Goal: Communication & Community: Answer question/provide support

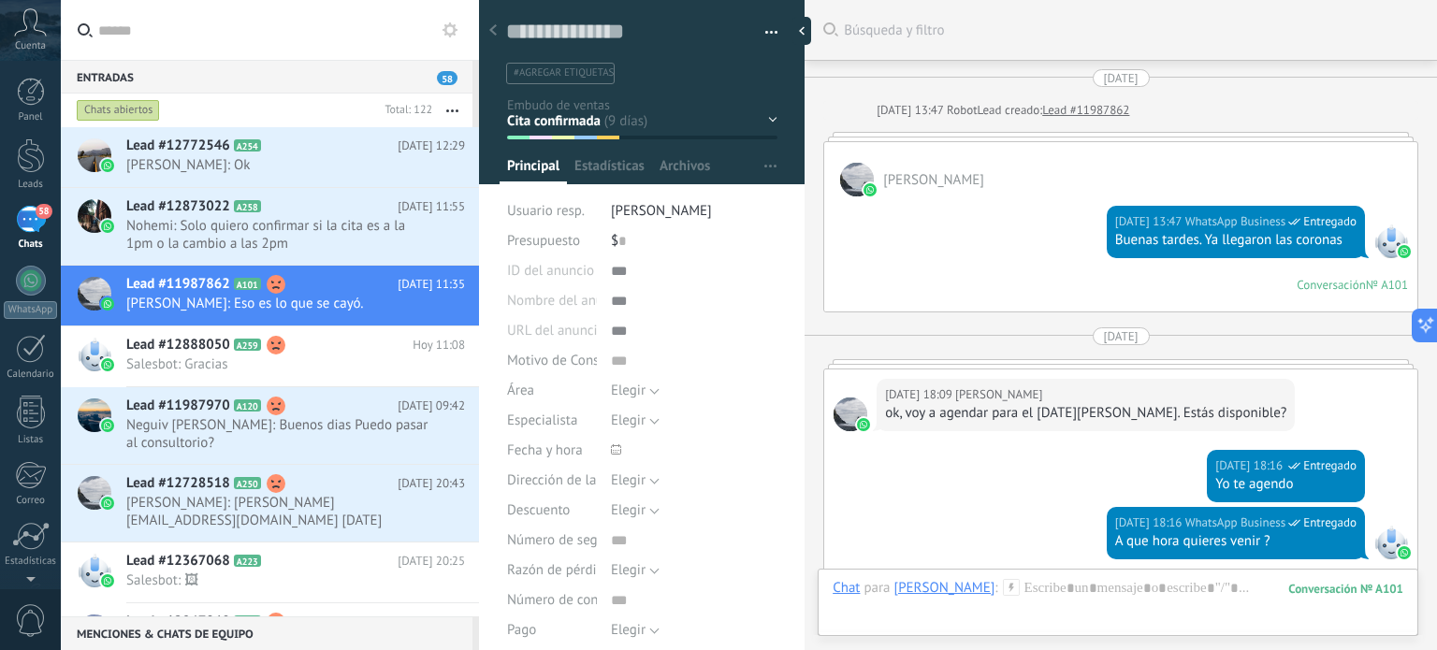
click at [247, 232] on span "Nohemi: Solo quiero confirmar si la cita es a la 1pm o la cambio a las 2pm" at bounding box center [277, 235] width 303 height 36
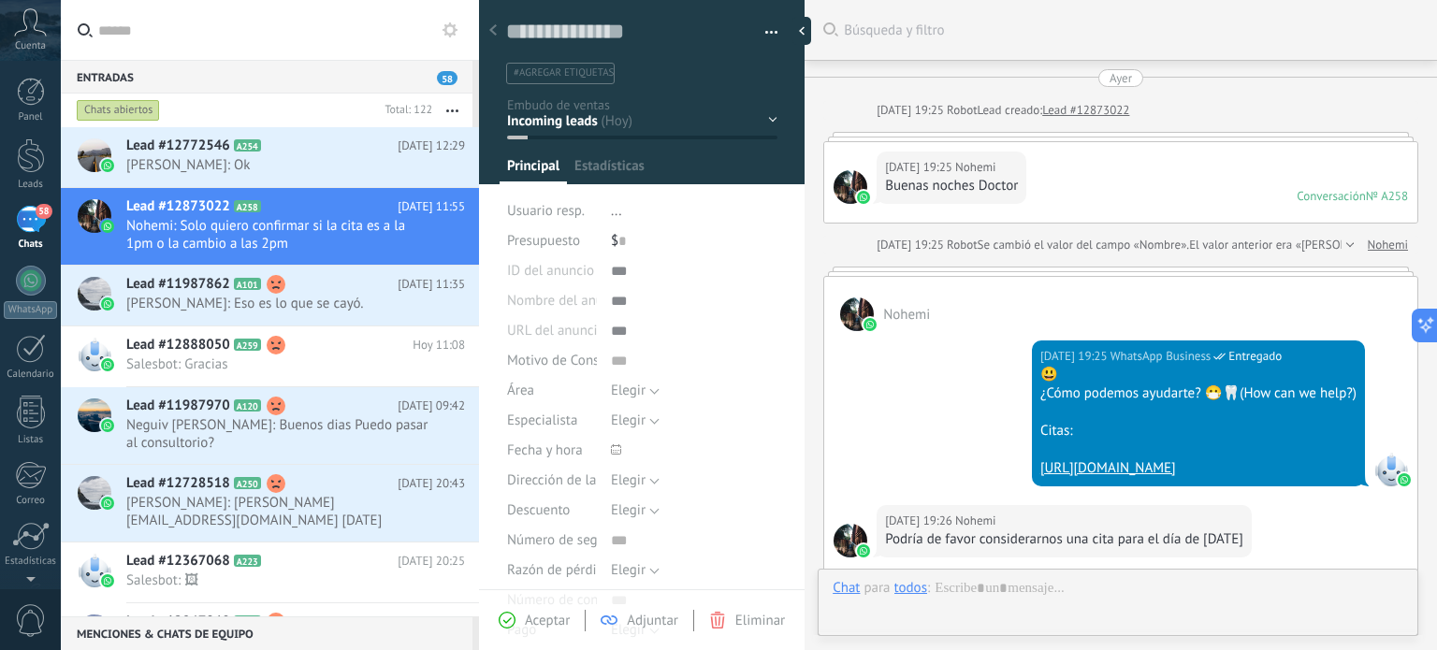
type textarea "**********"
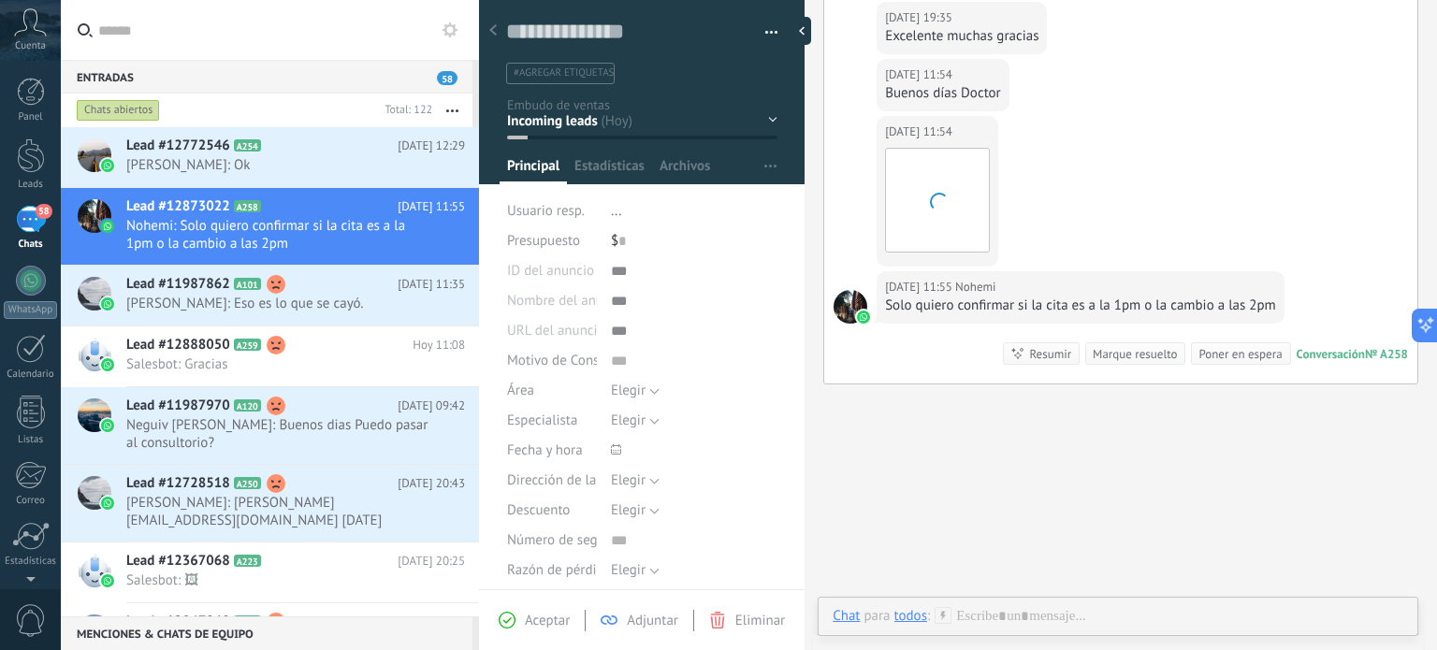
scroll to position [27, 0]
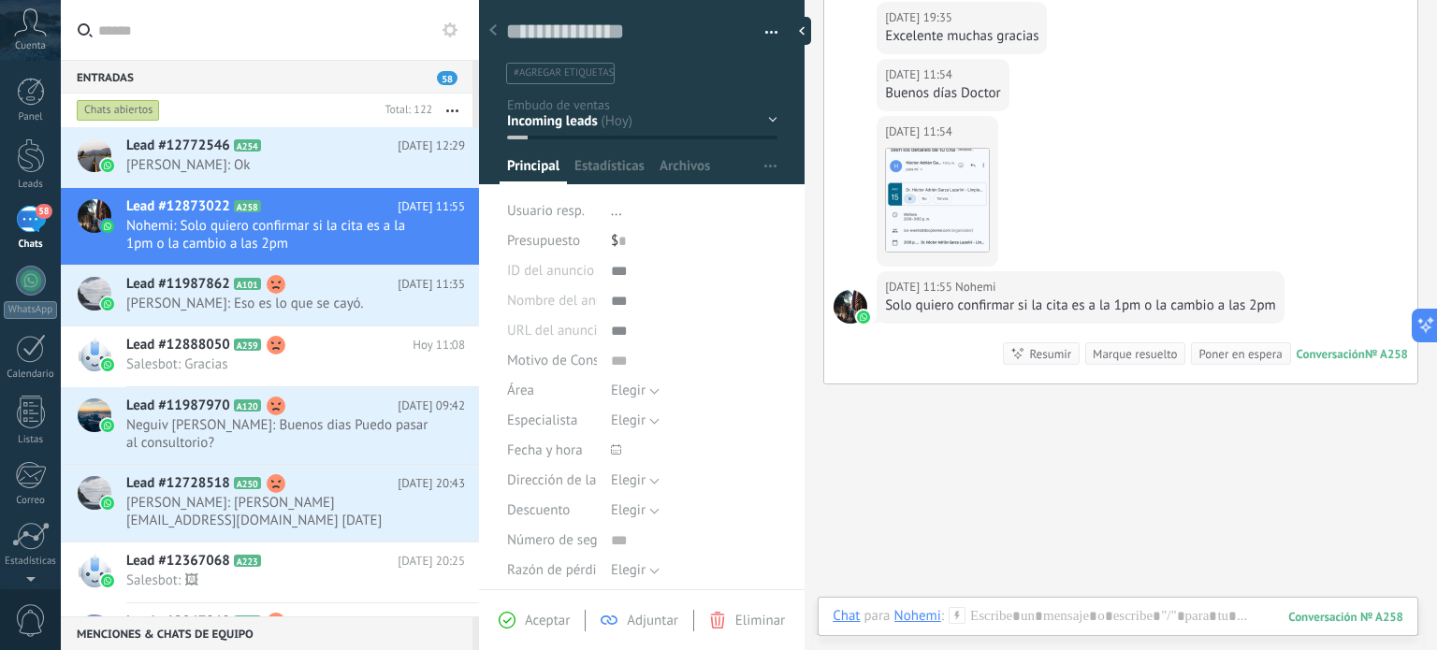
click at [1007, 604] on div "Chat Correo Nota Tarea Chat para Nohemi : 258 Enviar Cancelar Rastrear clics en…" at bounding box center [1118, 630] width 601 height 67
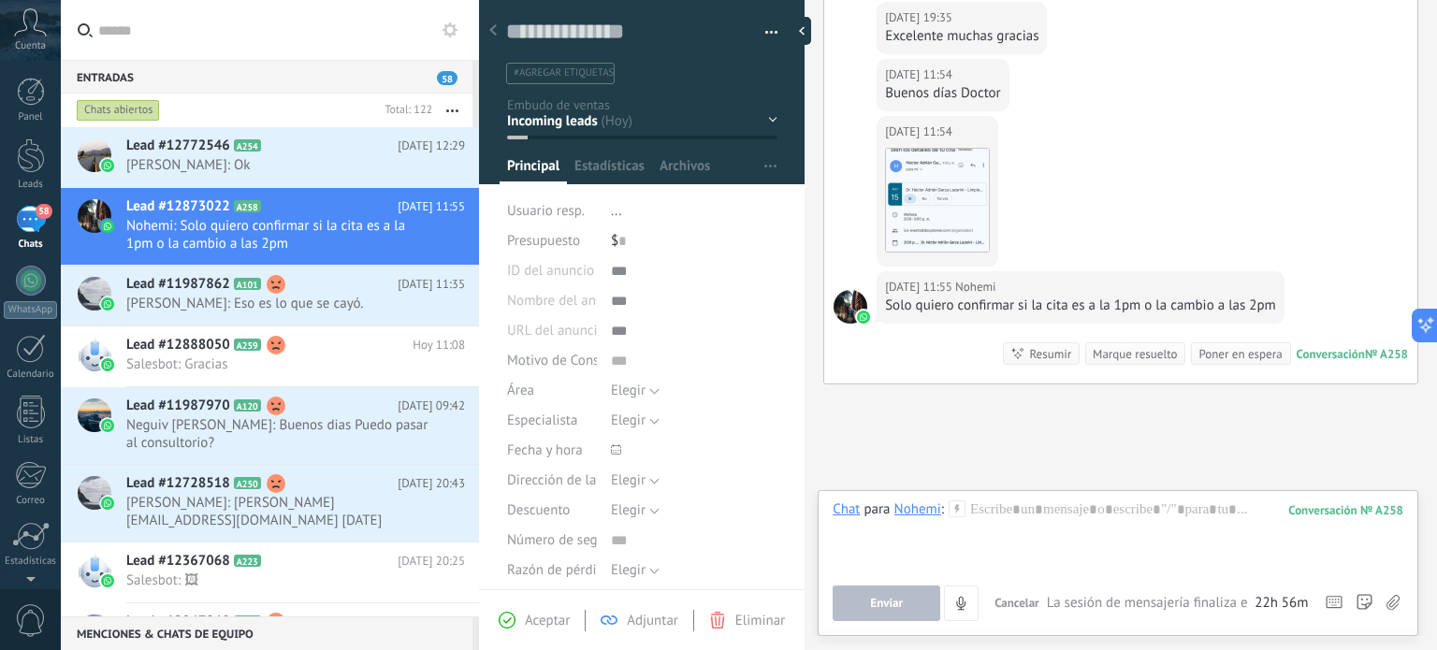
click at [1007, 604] on span "Cancelar" at bounding box center [1017, 603] width 45 height 16
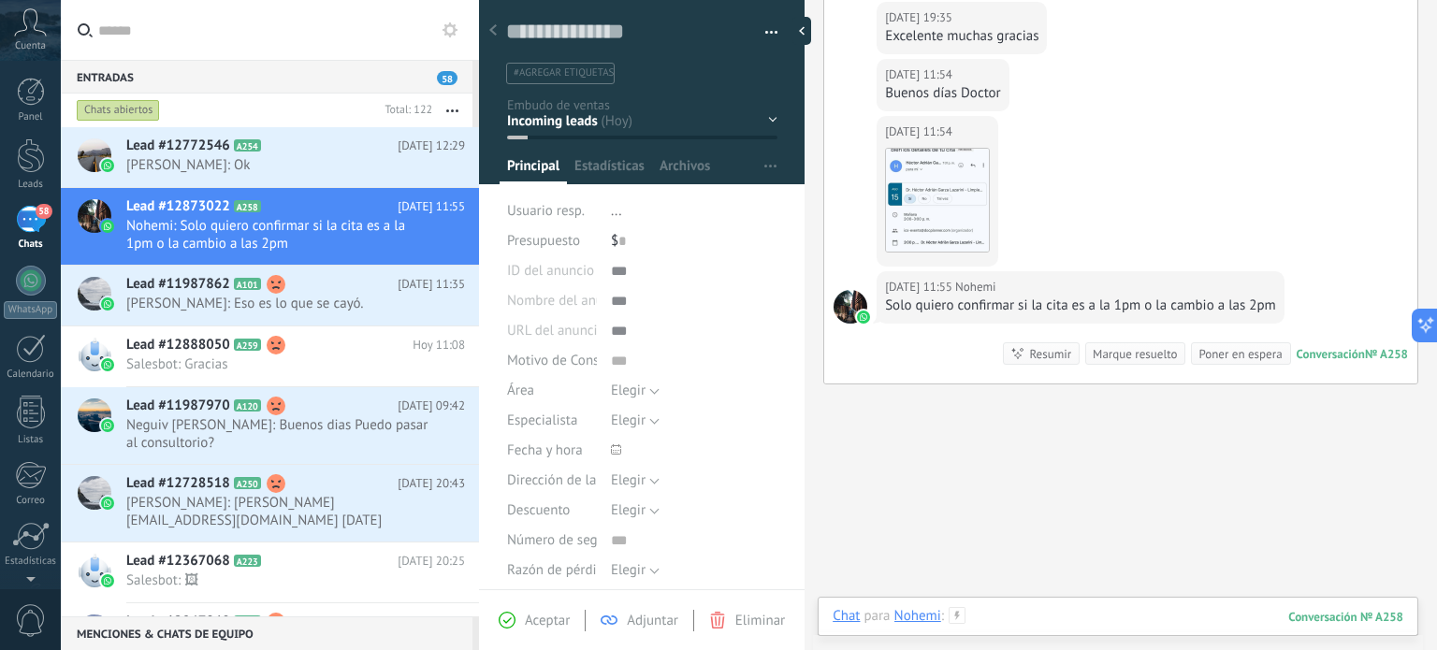
click at [1007, 617] on div at bounding box center [1118, 635] width 571 height 56
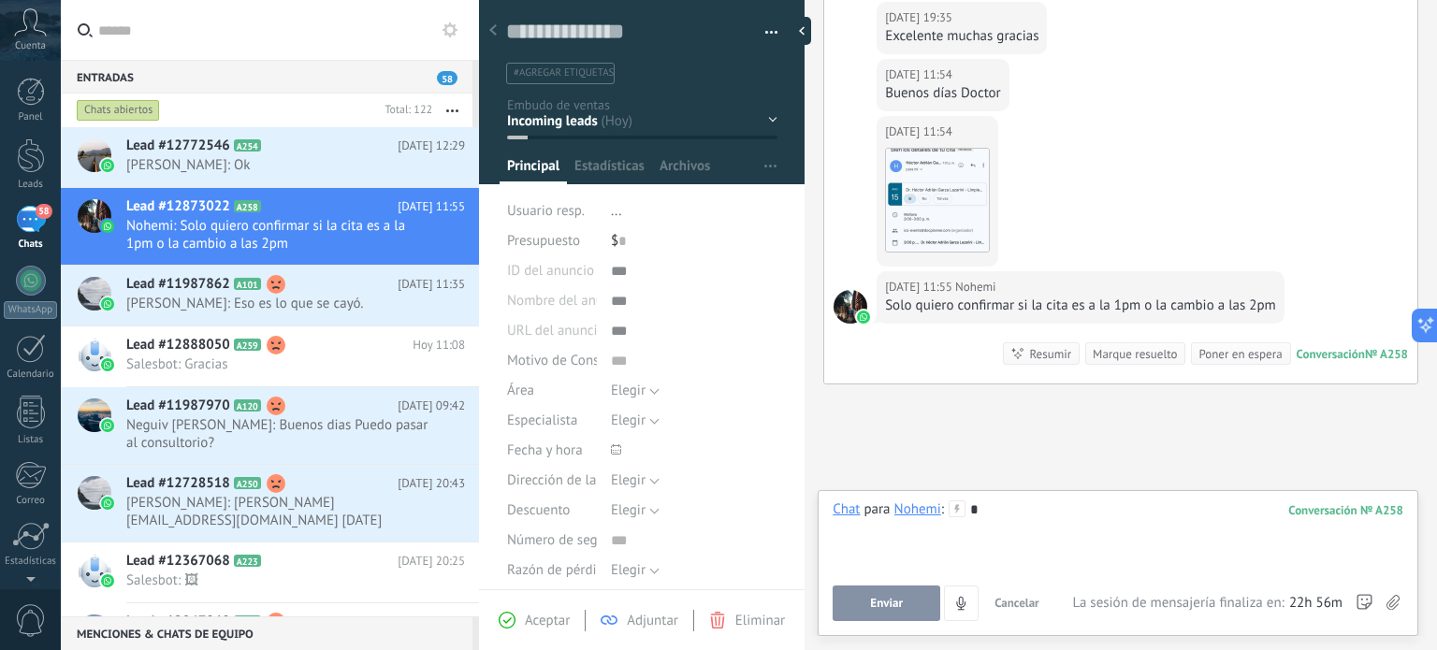
click at [853, 605] on button "Enviar" at bounding box center [887, 604] width 108 height 36
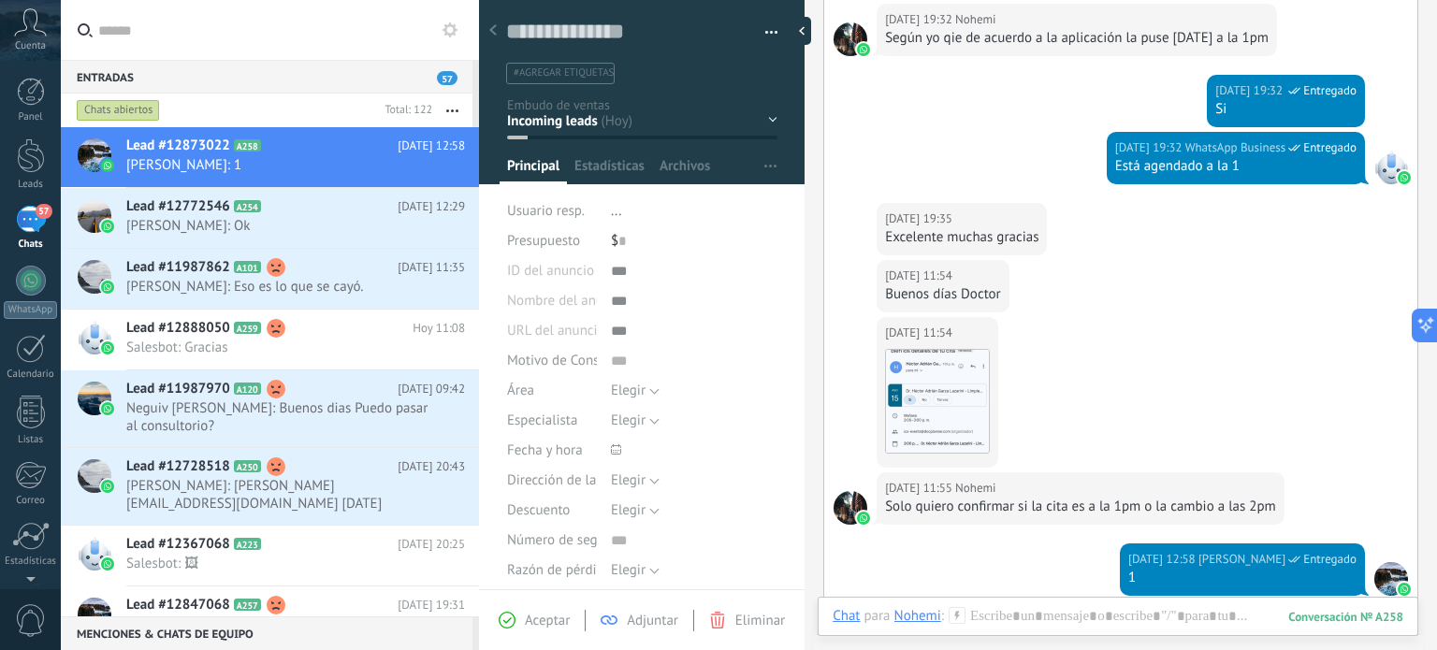
scroll to position [692, 0]
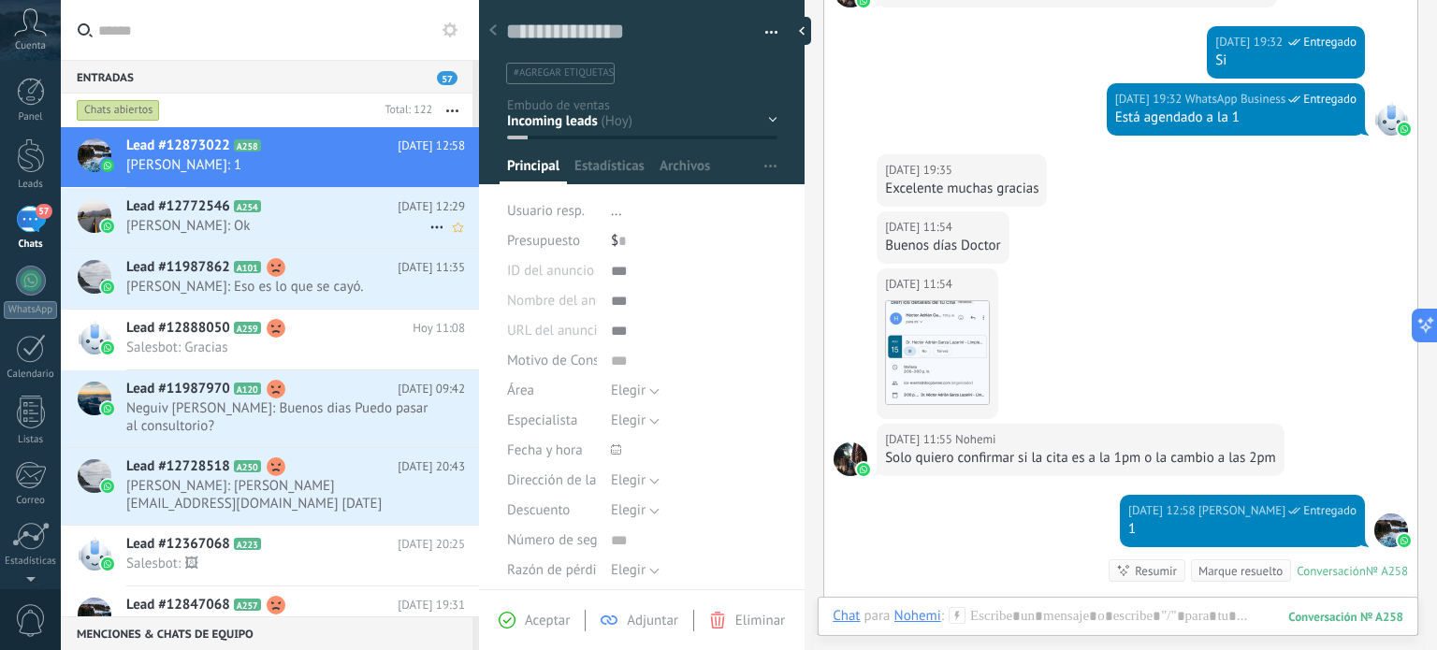
click at [299, 212] on h2 "Lead #12772546 A254" at bounding box center [261, 206] width 271 height 19
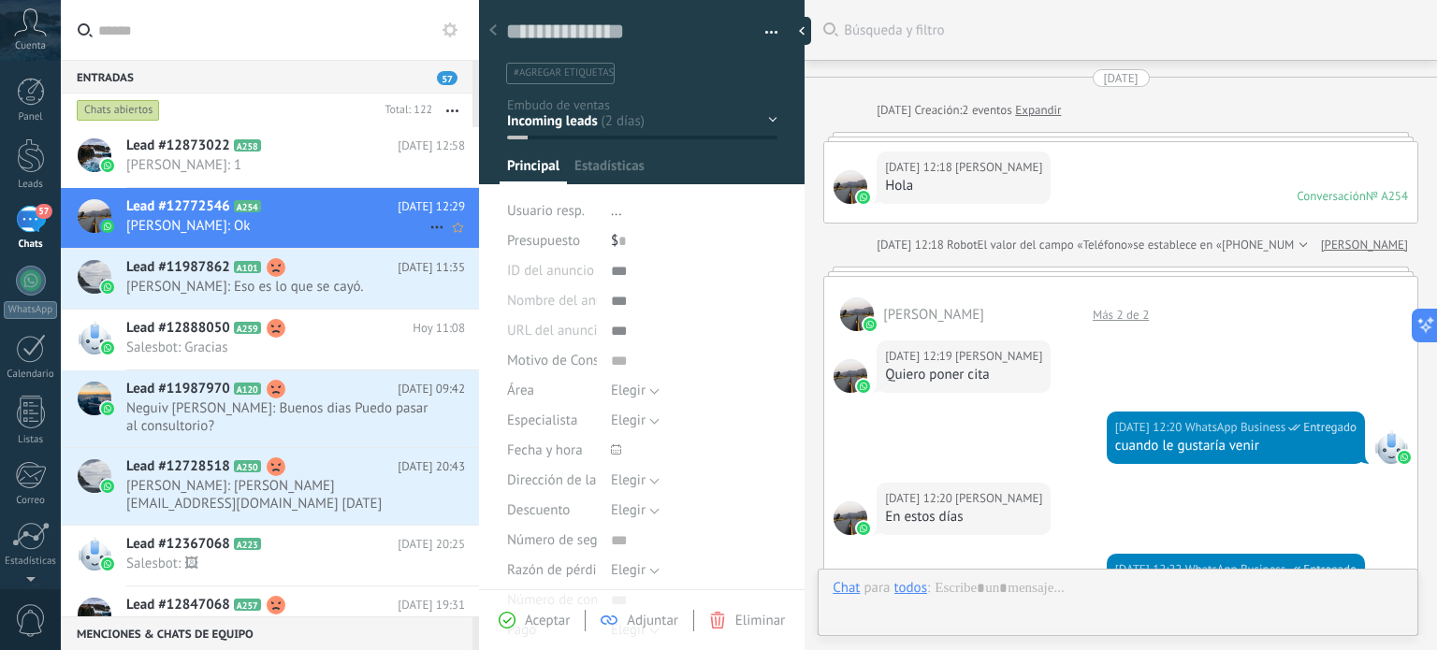
type textarea "**********"
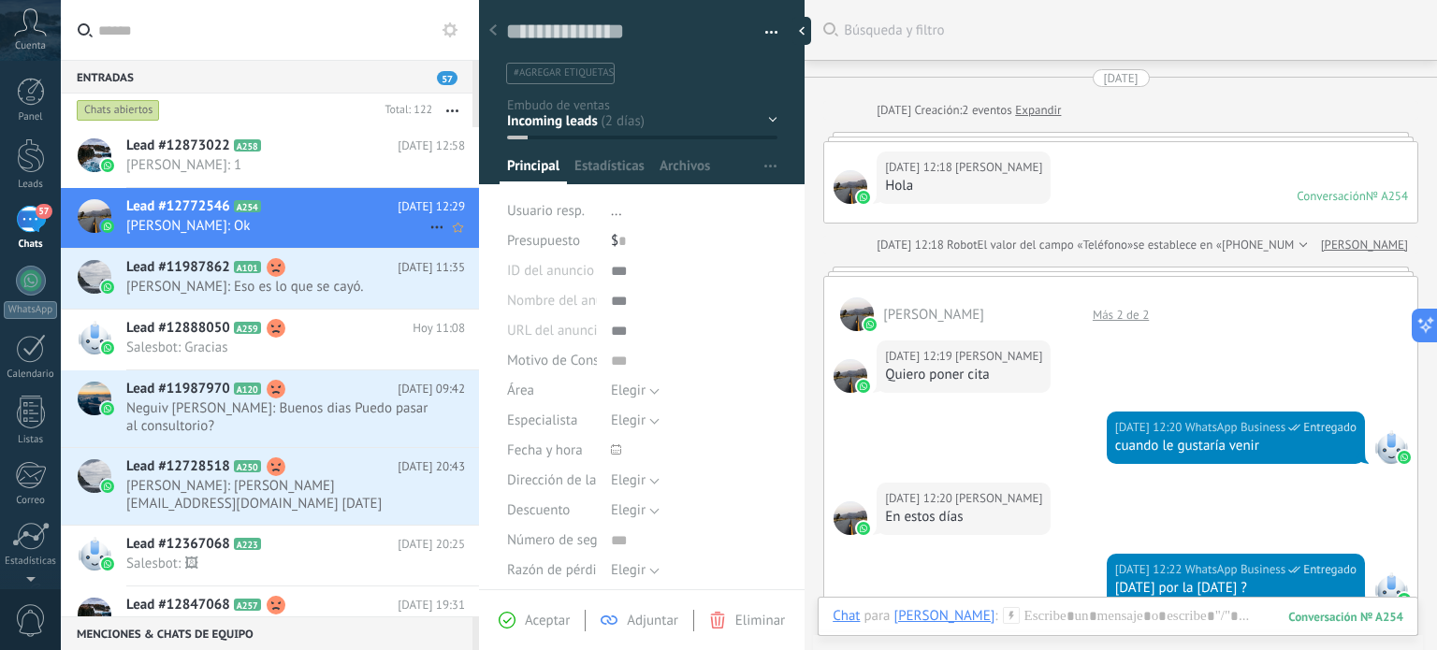
scroll to position [1636, 0]
